Goal: Task Accomplishment & Management: Complete application form

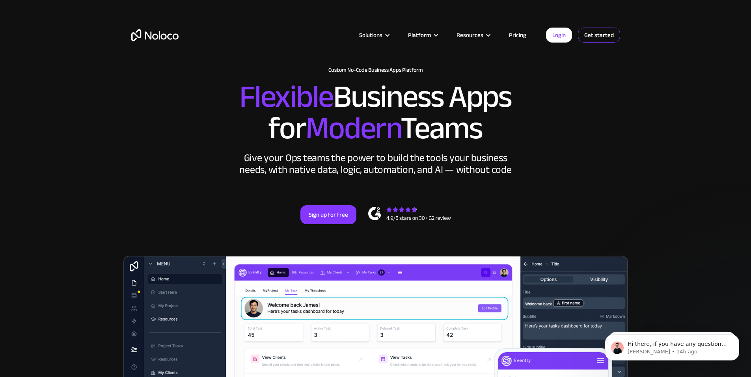
click at [610, 33] on link "Get started" at bounding box center [599, 35] width 42 height 15
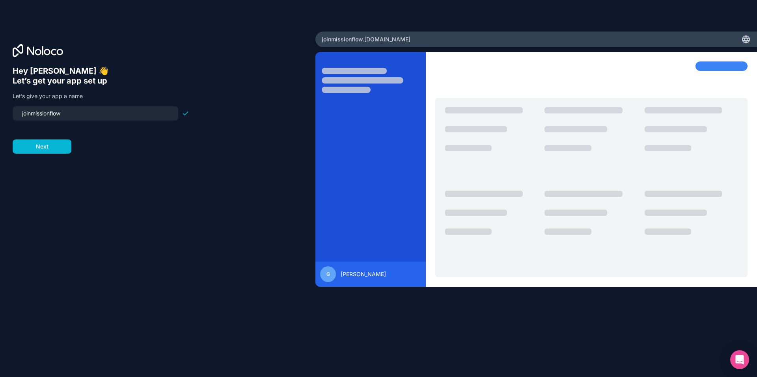
drag, startPoint x: 76, startPoint y: 113, endPoint x: 14, endPoint y: 112, distance: 61.5
click at [14, 112] on div "joinmissionflow" at bounding box center [96, 113] width 166 height 14
type input "m"
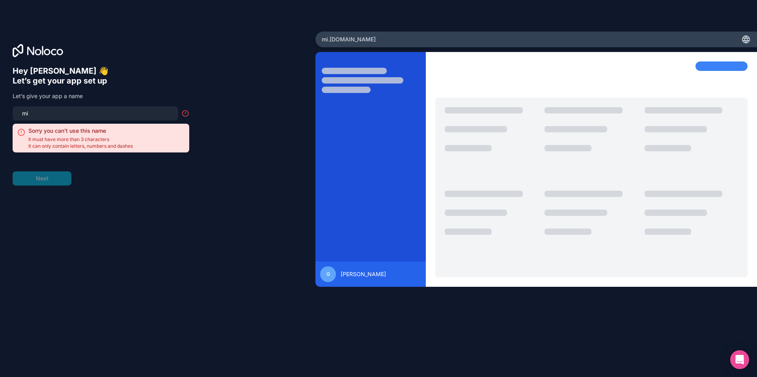
type input "m"
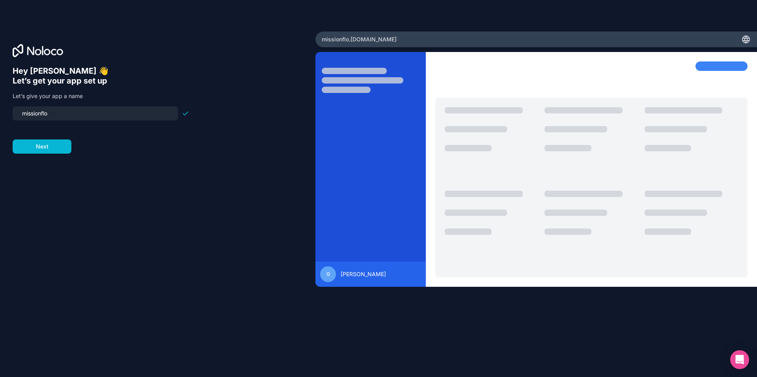
type input "missionflow"
click at [47, 141] on button "Next" at bounding box center [42, 147] width 59 height 14
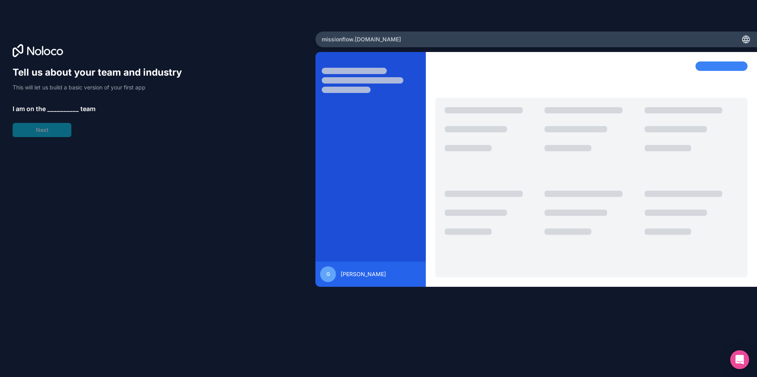
click at [69, 107] on span "__________" at bounding box center [63, 108] width 32 height 9
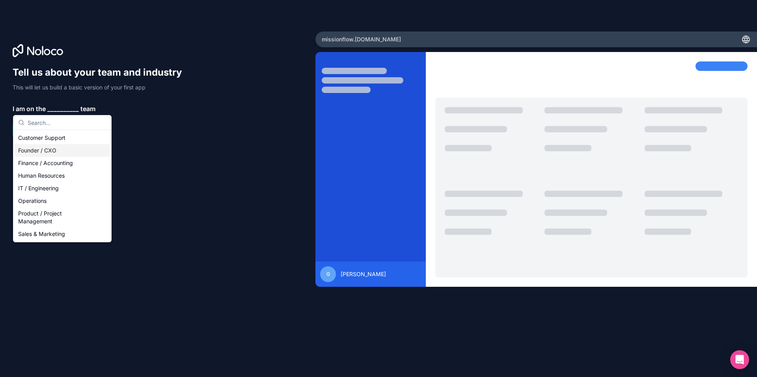
click at [65, 153] on div "Founder / CXO" at bounding box center [62, 150] width 95 height 13
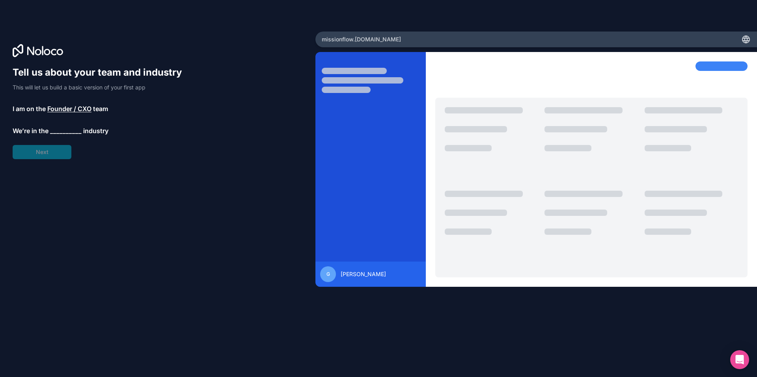
click at [66, 132] on span "__________" at bounding box center [66, 130] width 32 height 9
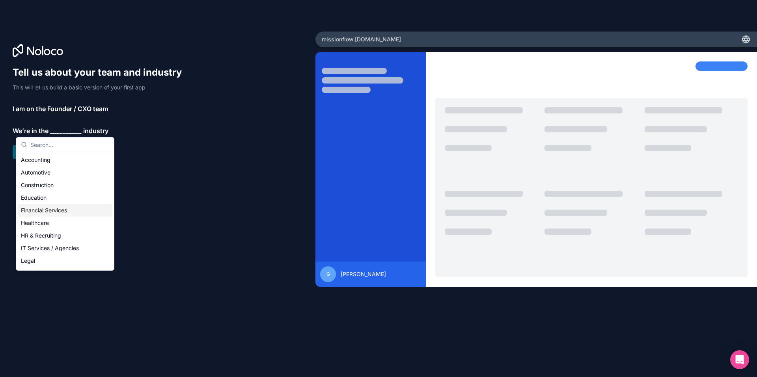
click at [64, 209] on div "Financial Services" at bounding box center [65, 210] width 95 height 13
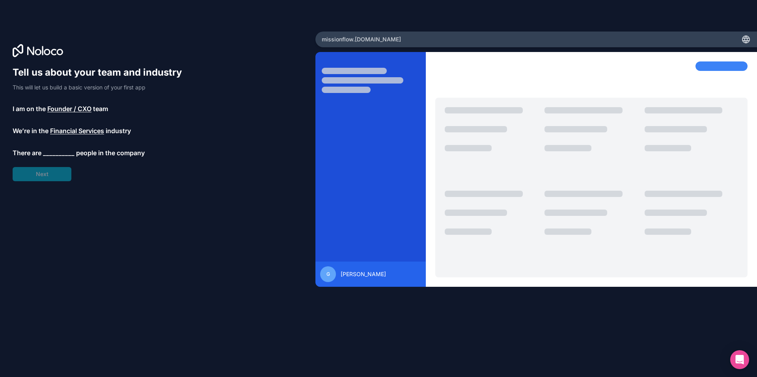
click at [55, 154] on span "__________" at bounding box center [59, 152] width 32 height 9
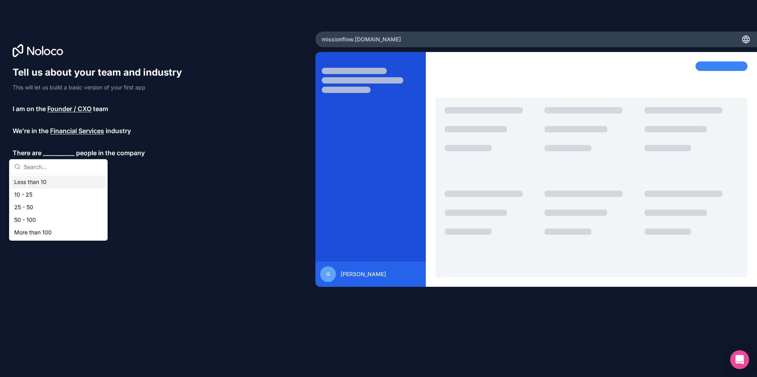
click at [47, 182] on div "Less than 10" at bounding box center [58, 182] width 95 height 13
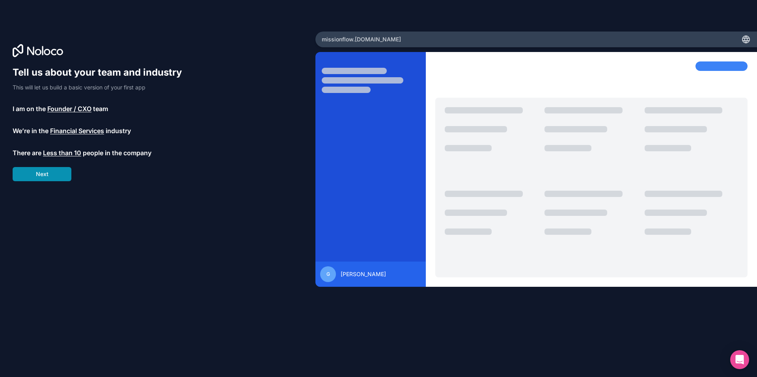
click at [49, 174] on button "Next" at bounding box center [42, 174] width 59 height 14
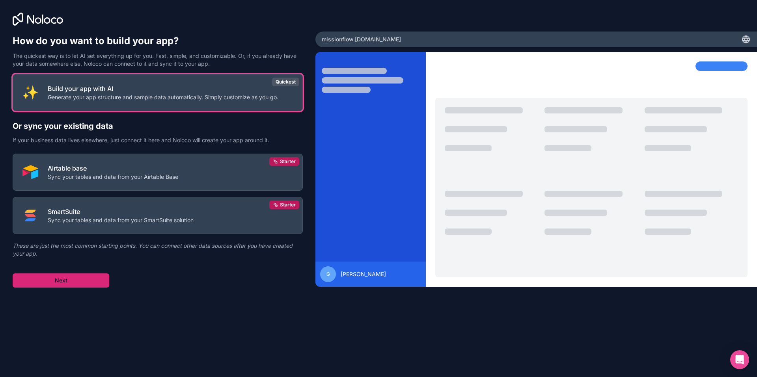
click at [83, 276] on button "Next" at bounding box center [61, 281] width 97 height 14
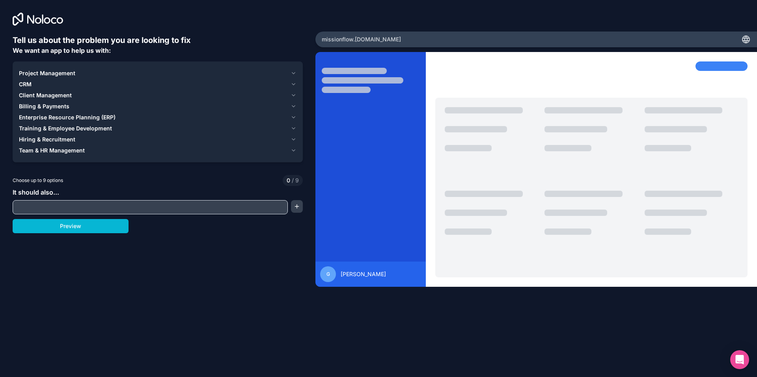
click at [36, 82] on div "CRM" at bounding box center [153, 84] width 269 height 8
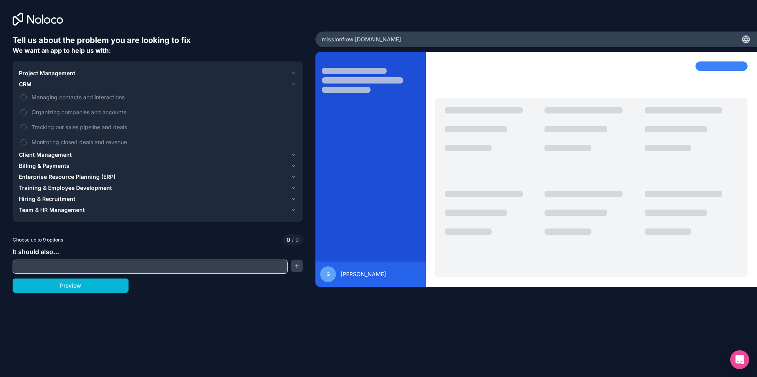
click at [58, 152] on span "Client Management" at bounding box center [45, 155] width 53 height 8
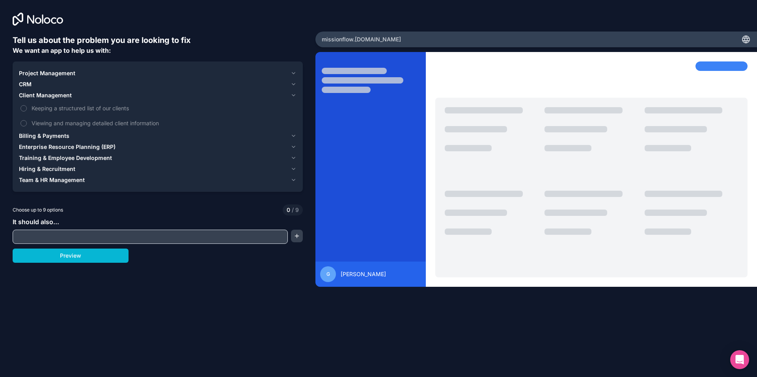
click at [64, 75] on span "Project Management" at bounding box center [47, 73] width 56 height 8
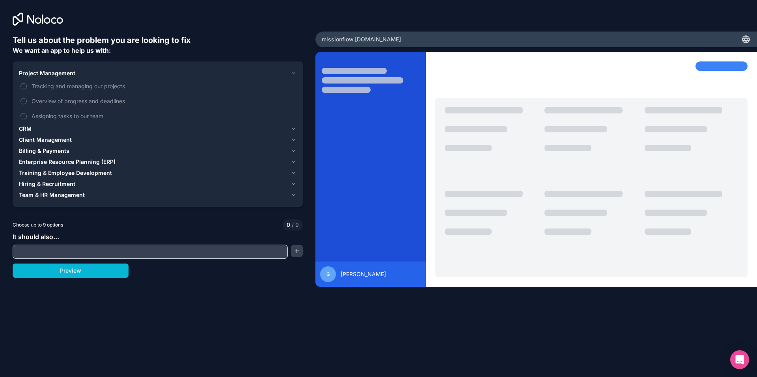
click at [34, 139] on span "Client Management" at bounding box center [45, 140] width 53 height 8
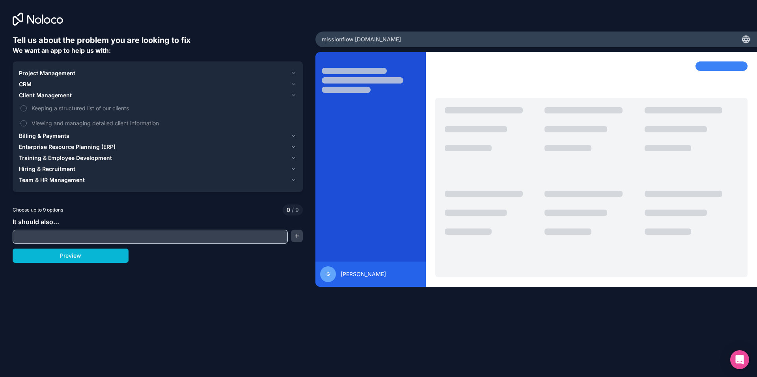
click at [69, 133] on div "Billing & Payments" at bounding box center [153, 136] width 269 height 8
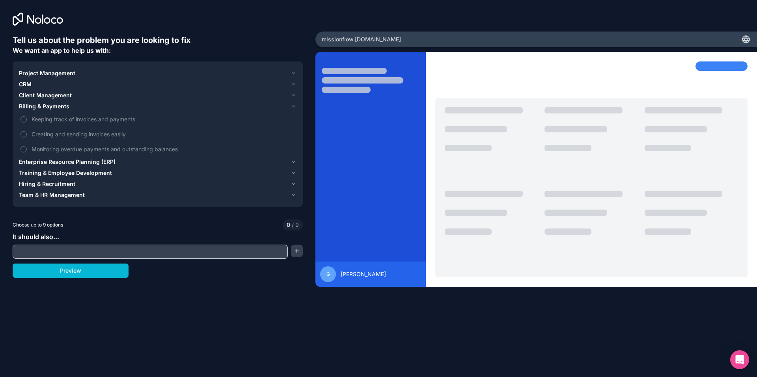
click at [70, 198] on span "Team & HR Management" at bounding box center [52, 195] width 66 height 8
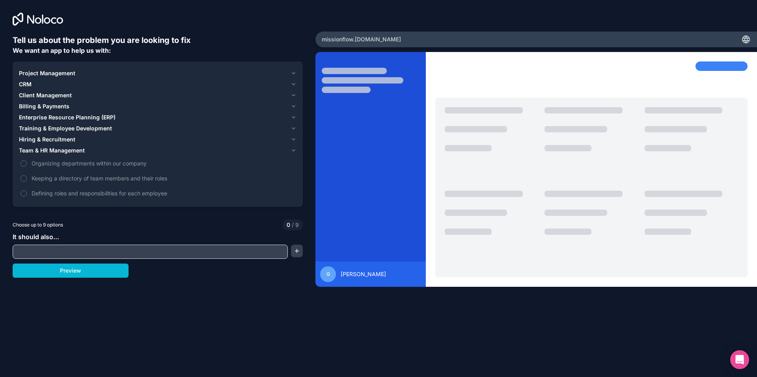
click at [62, 143] on span "Hiring & Recruitment" at bounding box center [47, 140] width 56 height 8
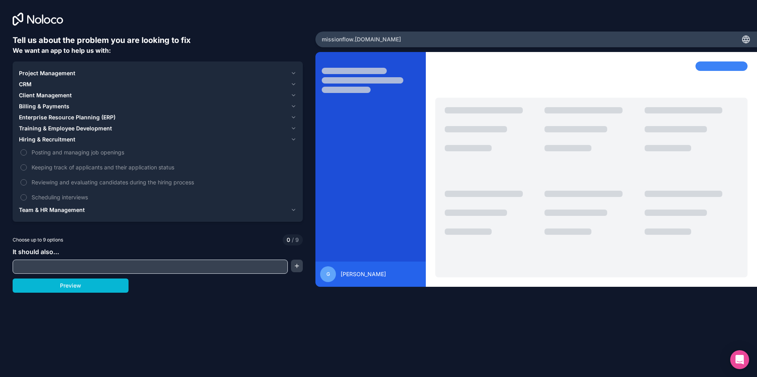
click at [65, 131] on span "Training & Employee Development" at bounding box center [65, 129] width 93 height 8
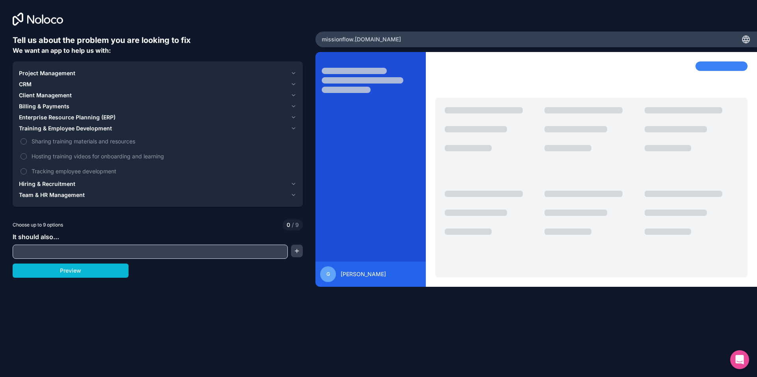
click at [71, 118] on span "Enterprise Resource Planning (ERP)" at bounding box center [67, 118] width 97 height 8
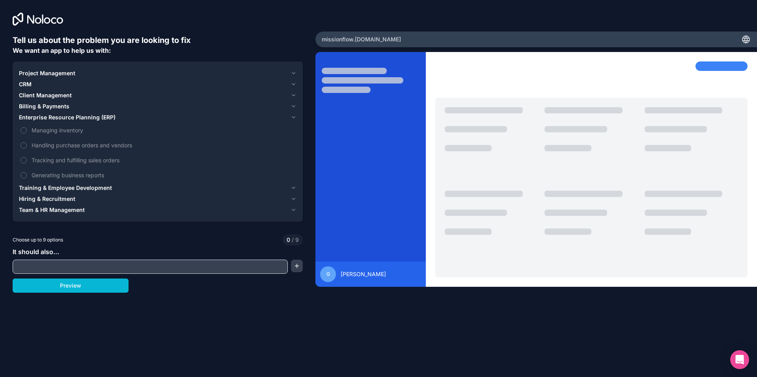
click at [50, 107] on span "Billing & Payments" at bounding box center [44, 107] width 50 height 8
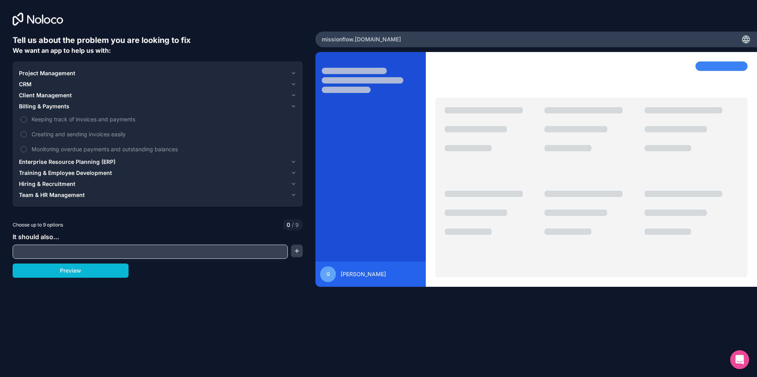
click at [54, 94] on span "Client Management" at bounding box center [45, 96] width 53 height 8
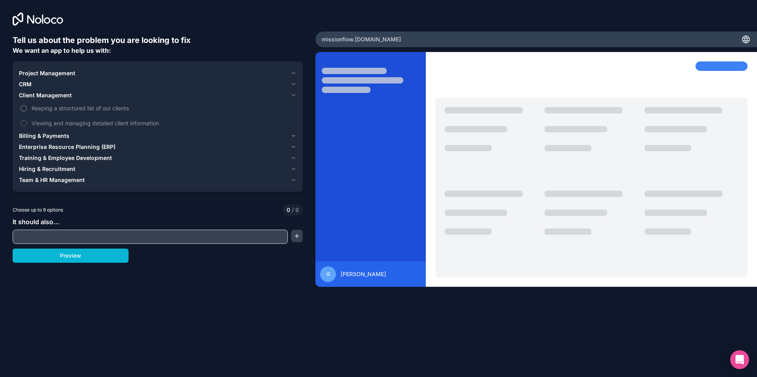
click at [52, 106] on span "Keeping a structured list of our clients" at bounding box center [163, 108] width 263 height 8
click at [27, 106] on button "Keeping a structured list of our clients" at bounding box center [24, 108] width 6 height 6
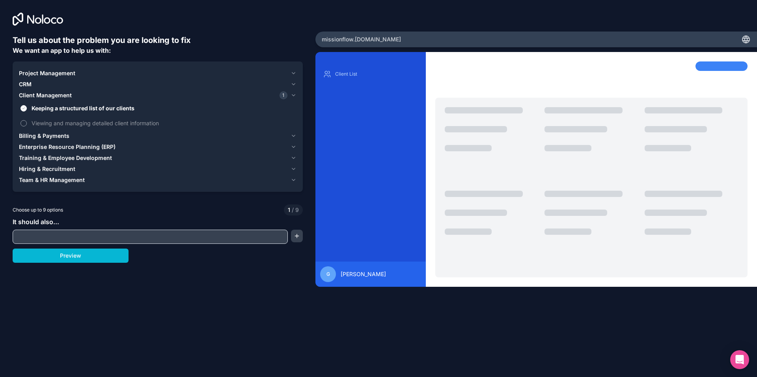
click at [47, 120] on span "Viewing and managing detailed client information" at bounding box center [163, 123] width 263 height 8
click at [27, 120] on button "Viewing and managing detailed client information" at bounding box center [24, 123] width 6 height 6
click at [44, 92] on span "Client Management" at bounding box center [45, 96] width 53 height 8
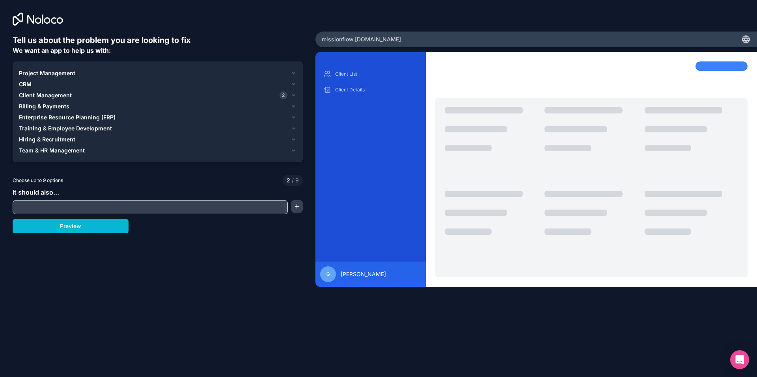
click at [26, 83] on span "CRM" at bounding box center [25, 84] width 13 height 8
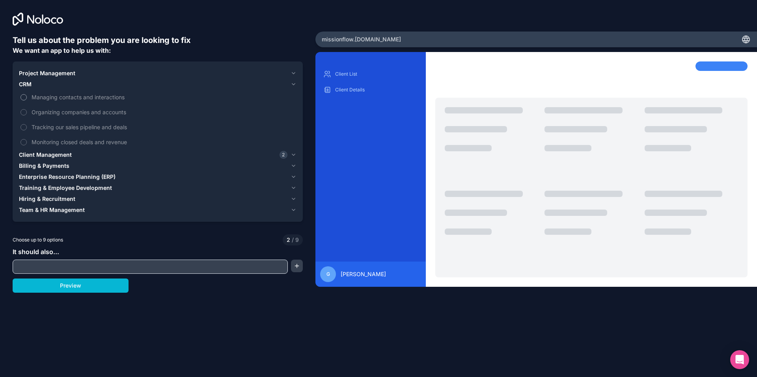
click at [35, 97] on span "Managing contacts and interactions" at bounding box center [163, 97] width 263 height 8
click at [27, 97] on button "Managing contacts and interactions" at bounding box center [24, 97] width 6 height 6
click at [35, 110] on span "Organizing companies and accounts" at bounding box center [163, 112] width 263 height 8
click at [27, 110] on button "Organizing companies and accounts" at bounding box center [24, 112] width 6 height 6
click at [40, 127] on span "Tracking our sales pipeline and deals" at bounding box center [163, 127] width 263 height 8
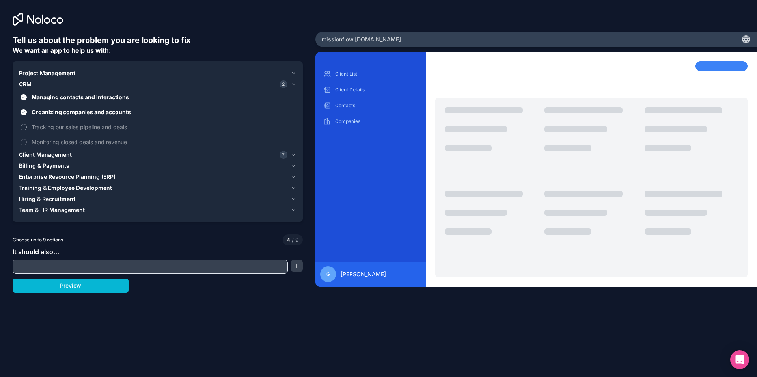
click at [27, 127] on button "Tracking our sales pipeline and deals" at bounding box center [24, 127] width 6 height 6
click at [40, 144] on span "Monitoring closed deals and revenue" at bounding box center [163, 142] width 263 height 8
click at [27, 144] on button "Monitoring closed deals and revenue" at bounding box center [24, 142] width 6 height 6
click at [64, 166] on span "Billing & Payments" at bounding box center [44, 166] width 50 height 8
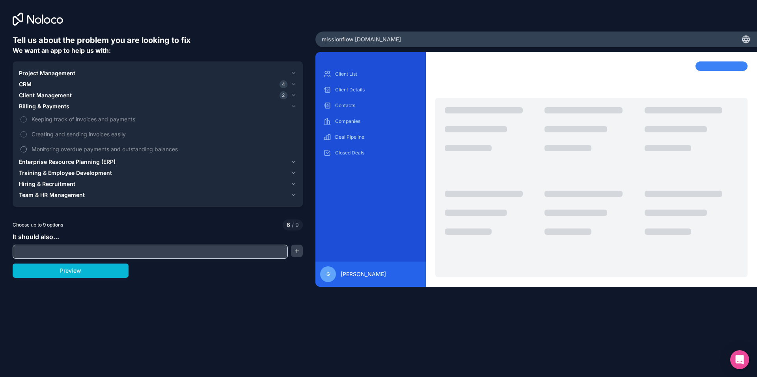
click at [66, 146] on span "Monitoring overdue payments and outstanding balances" at bounding box center [163, 149] width 263 height 8
click at [27, 146] on button "Monitoring overdue payments and outstanding balances" at bounding box center [24, 149] width 6 height 6
click at [69, 136] on span "Creating and sending invoices easily" at bounding box center [163, 134] width 263 height 8
click at [27, 136] on button "Creating and sending invoices easily" at bounding box center [24, 134] width 6 height 6
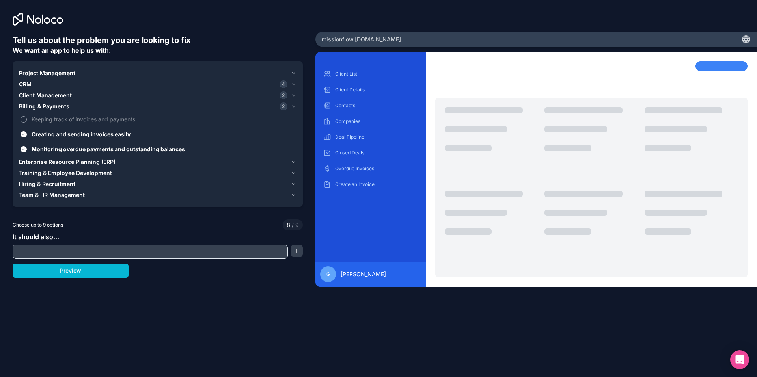
click at [79, 114] on label "Keeping track of invoices and payments" at bounding box center [158, 119] width 278 height 15
click at [27, 116] on button "Keeping track of invoices and payments" at bounding box center [24, 119] width 6 height 6
click at [66, 250] on input "text" at bounding box center [150, 252] width 271 height 11
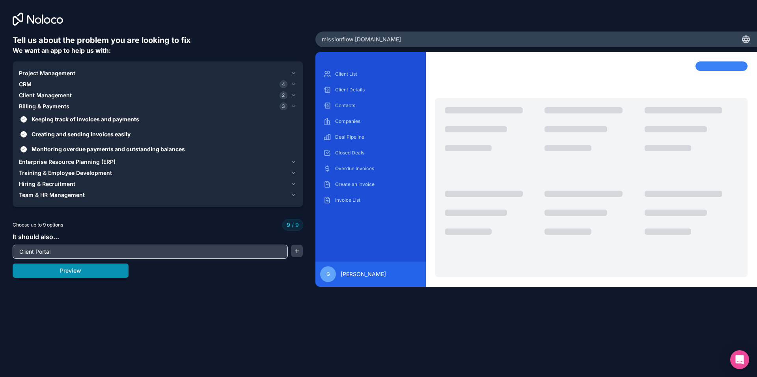
type input "Client Portal"
click at [60, 275] on button "Preview" at bounding box center [71, 271] width 116 height 14
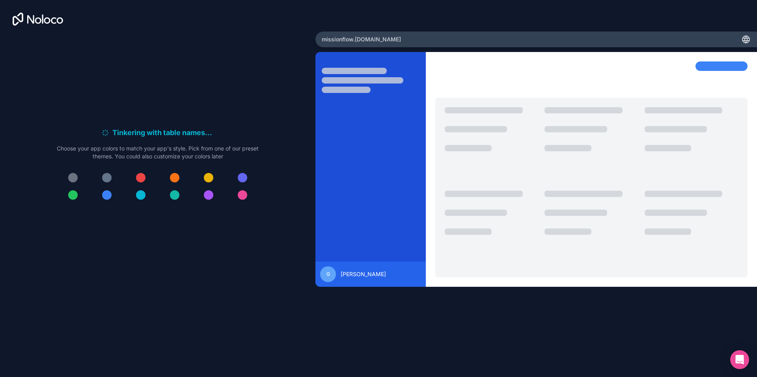
click at [104, 195] on div at bounding box center [106, 195] width 9 height 9
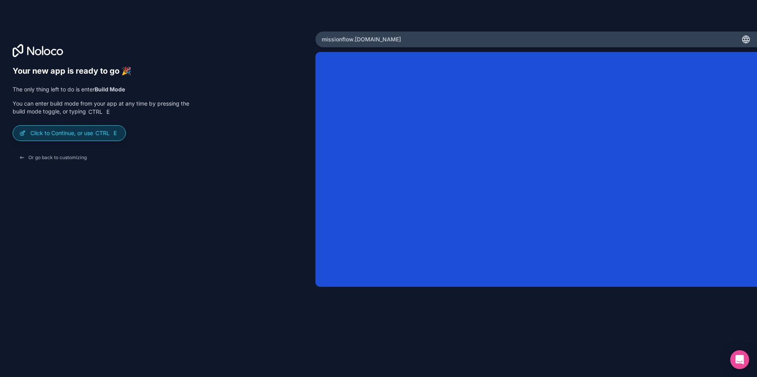
click at [65, 133] on p "Click to Continue, or use Ctrl E" at bounding box center [74, 133] width 89 height 8
